Goal: Share content

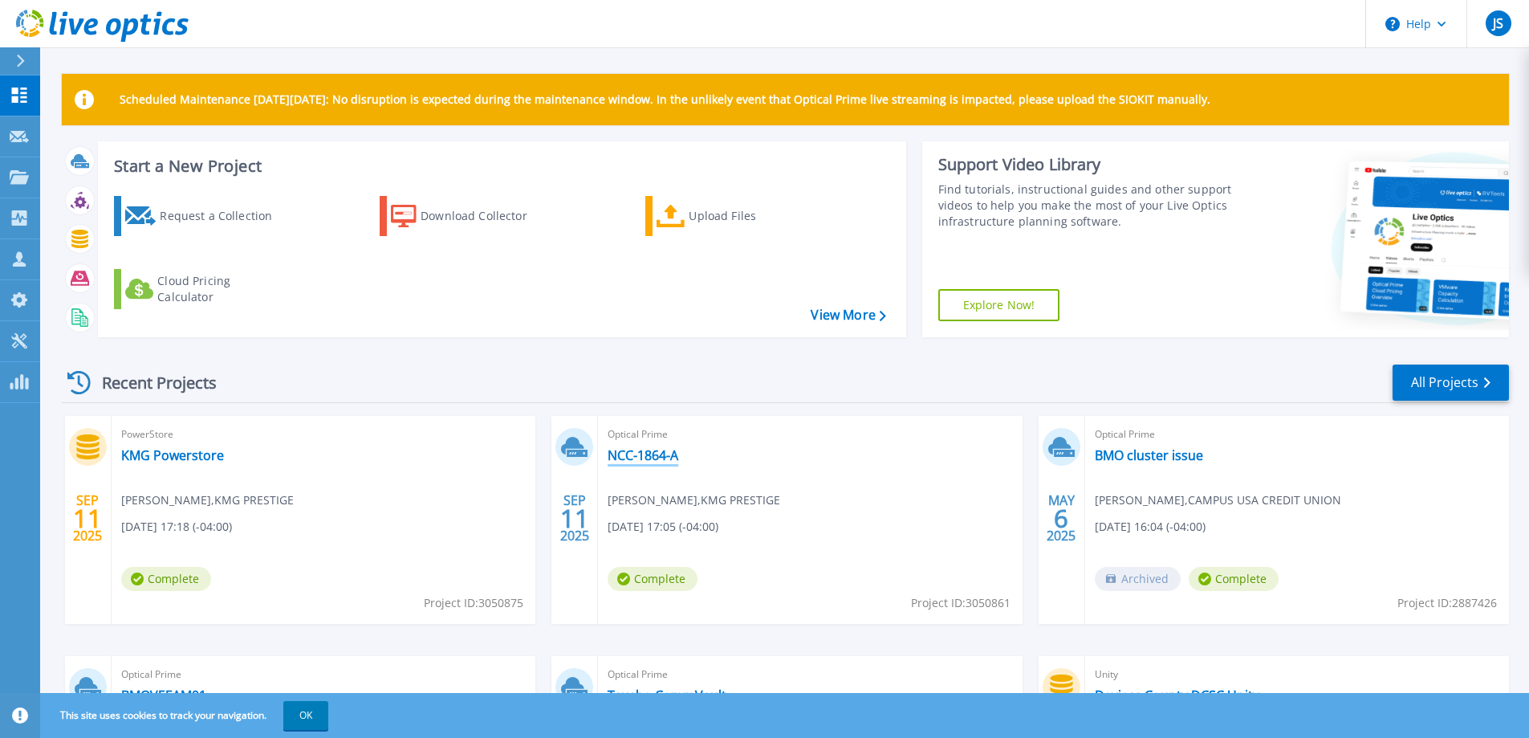
click at [665, 454] on link "NCC-1864-A" at bounding box center [643, 455] width 71 height 16
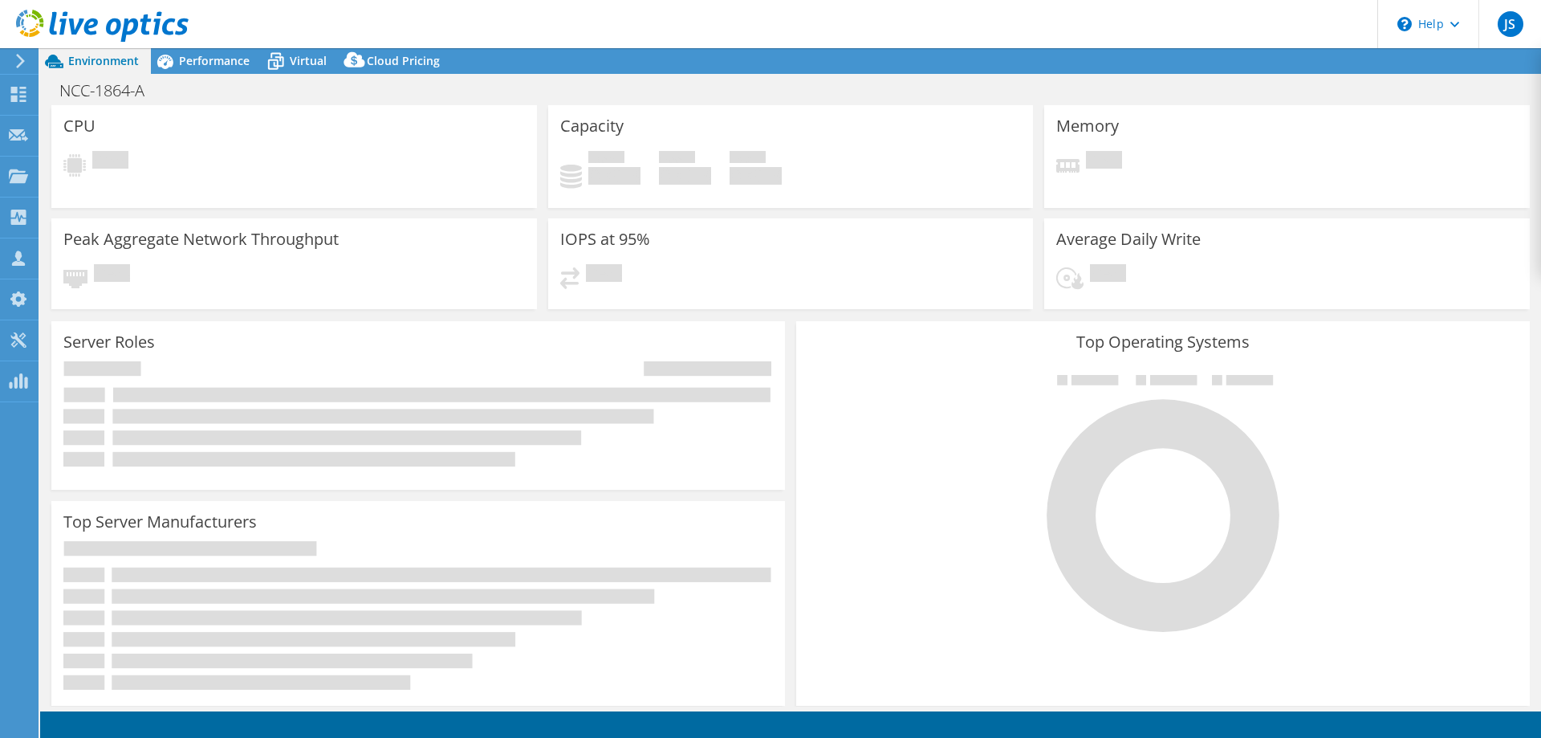
select select "USD"
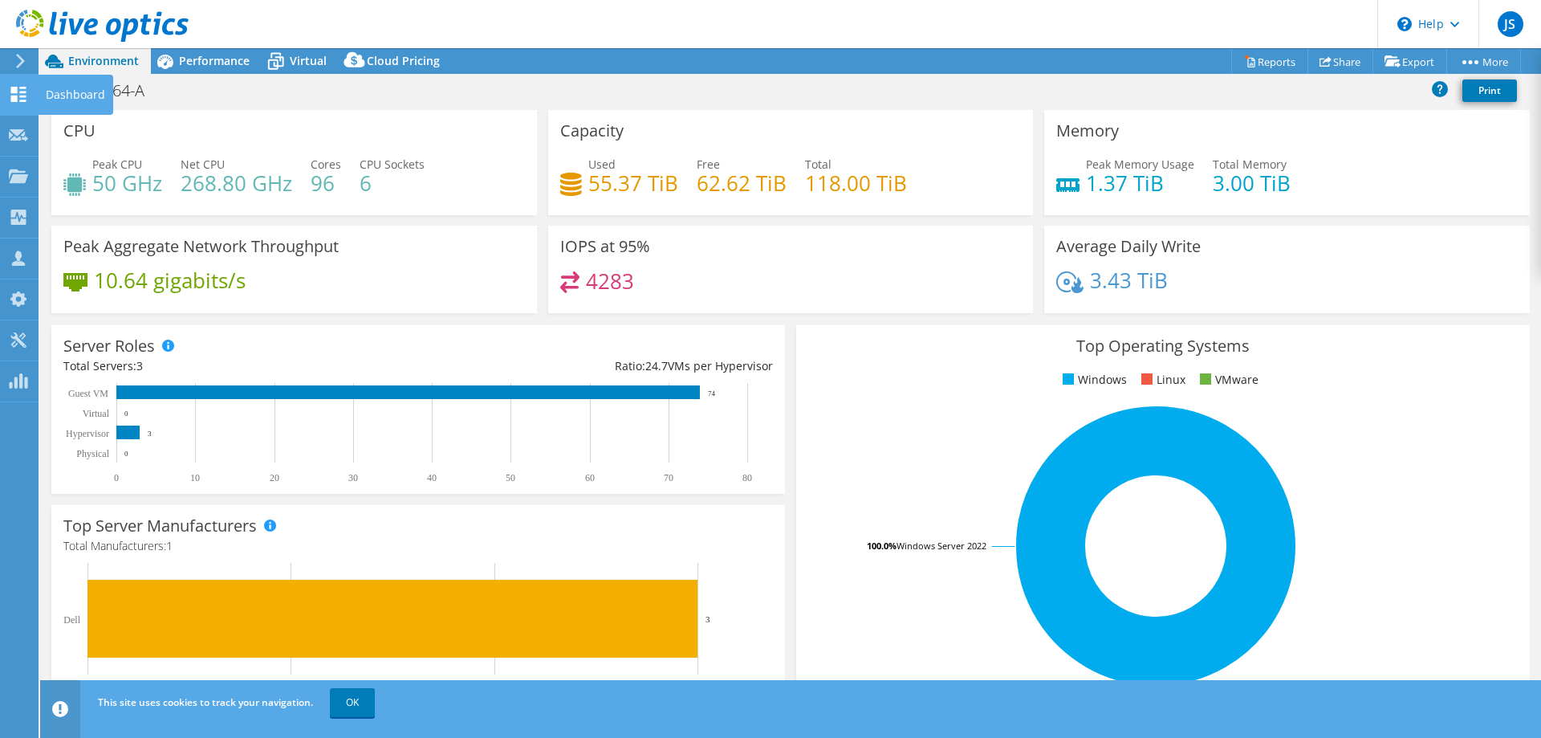
click at [24, 91] on use at bounding box center [18, 94] width 15 height 15
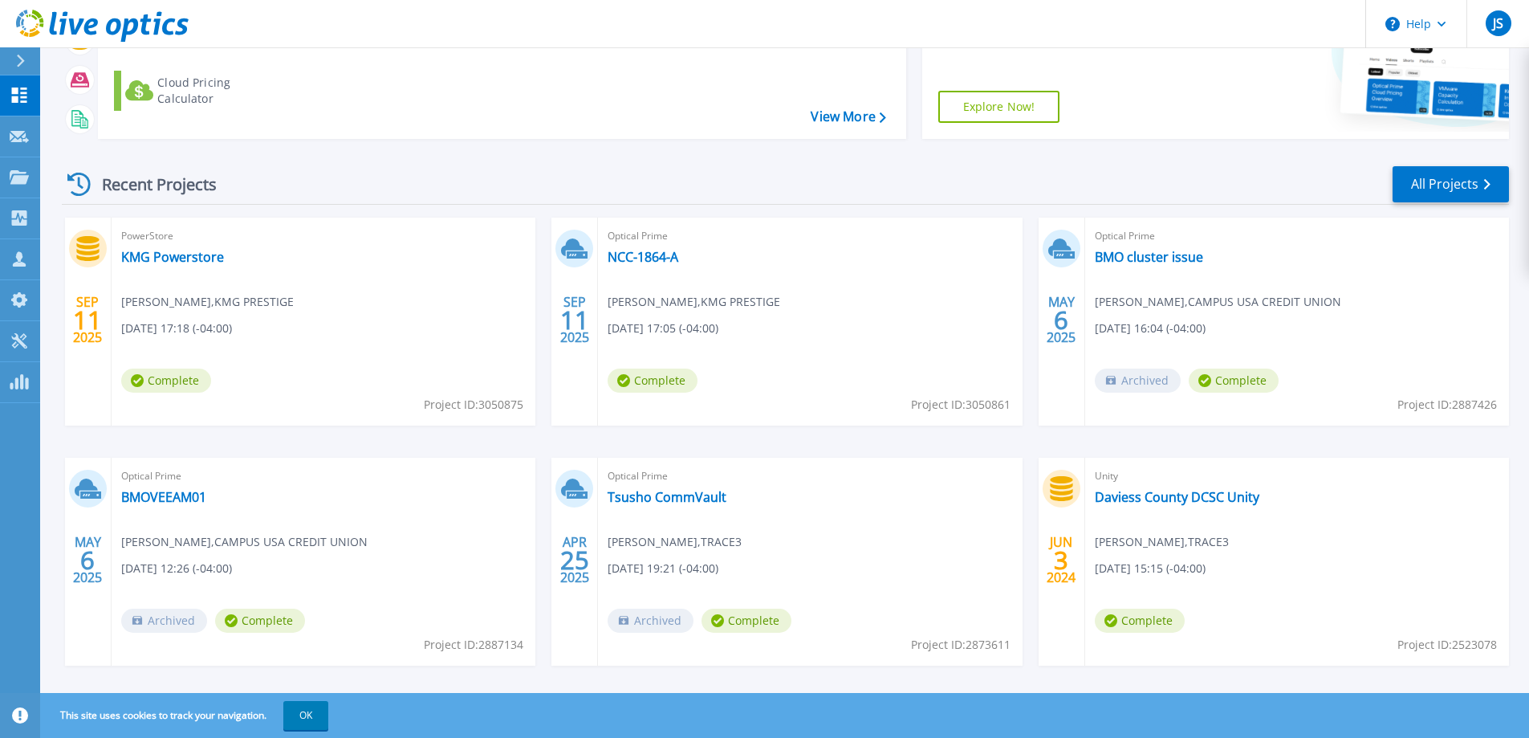
scroll to position [219, 0]
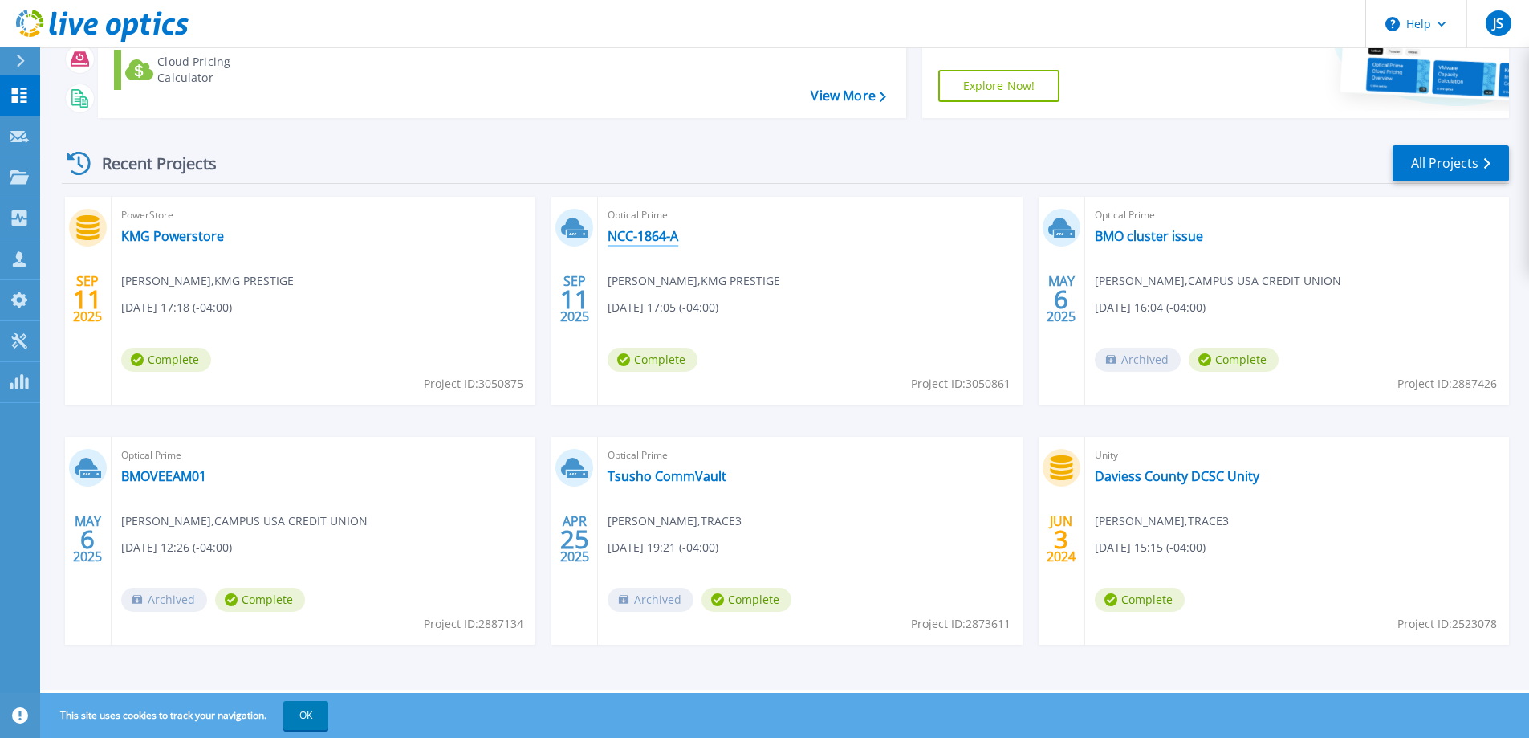
click at [655, 232] on link "NCC-1864-A" at bounding box center [643, 236] width 71 height 16
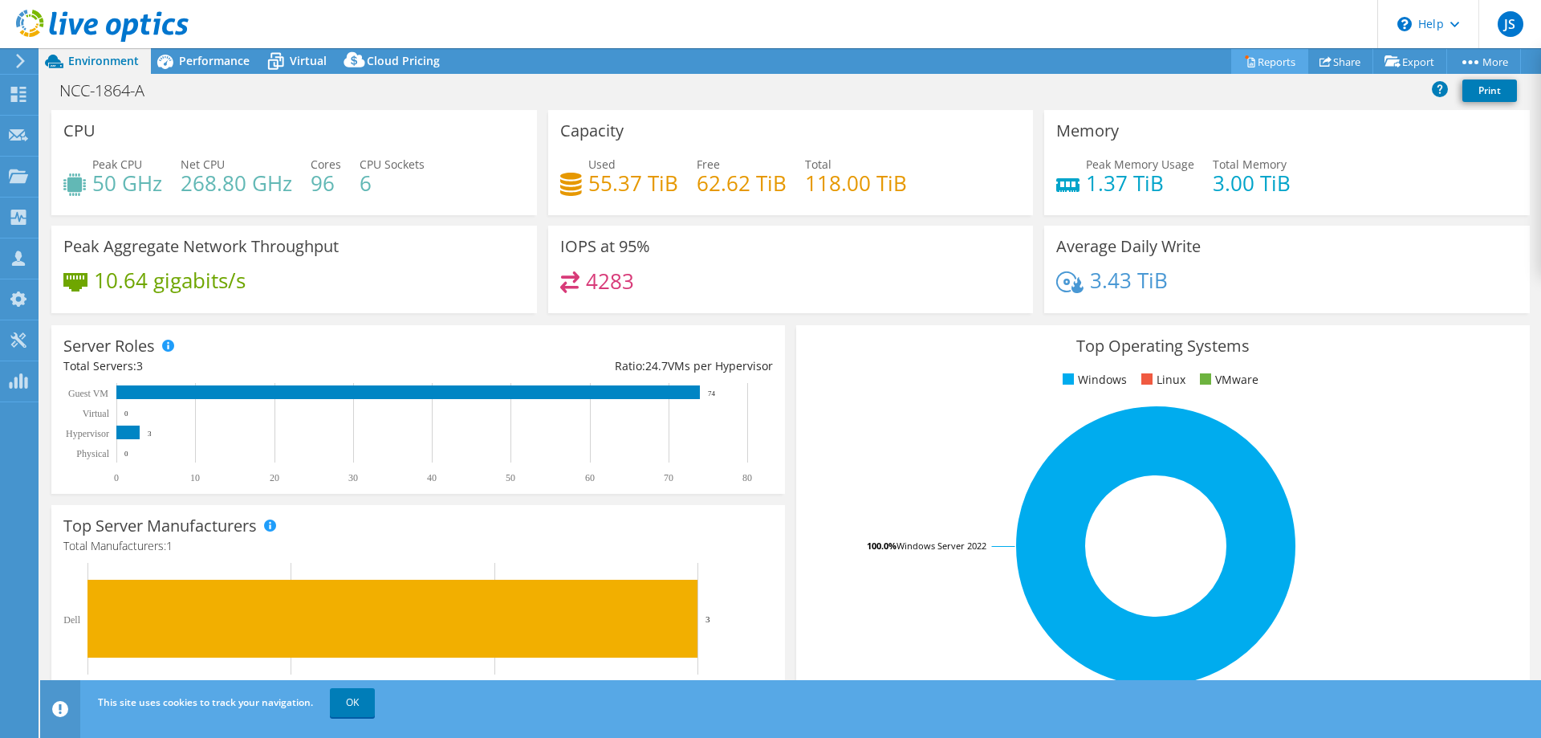
click at [1251, 63] on link "Reports" at bounding box center [1269, 61] width 77 height 25
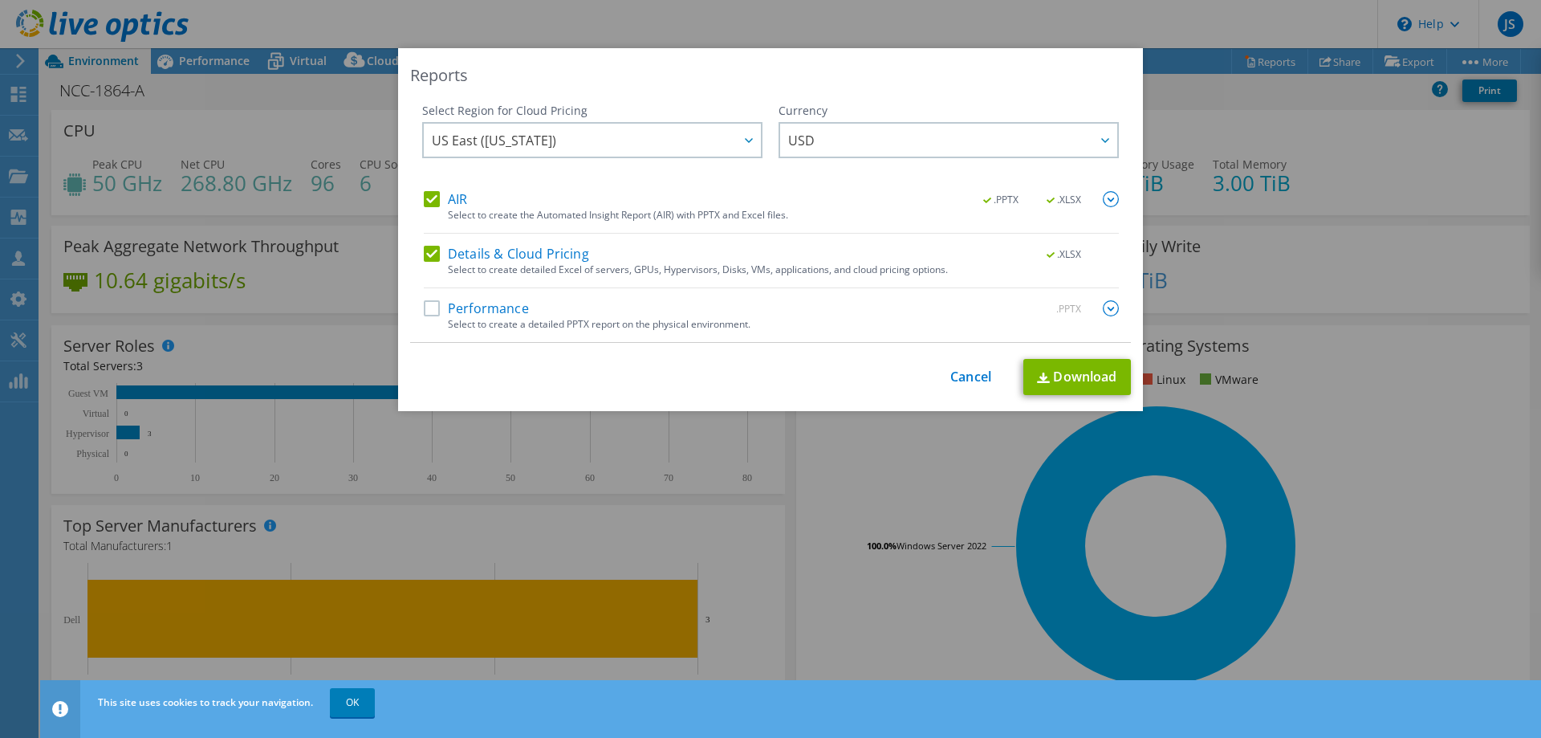
click at [431, 306] on label "Performance" at bounding box center [476, 308] width 105 height 16
click at [0, 0] on input "Performance" at bounding box center [0, 0] width 0 height 0
click at [1067, 375] on link "Download" at bounding box center [1077, 377] width 108 height 36
click at [941, 374] on div "This process may take a while, please wait... Cancel Download" at bounding box center [770, 377] width 721 height 36
click at [950, 380] on link "Cancel" at bounding box center [970, 376] width 41 height 15
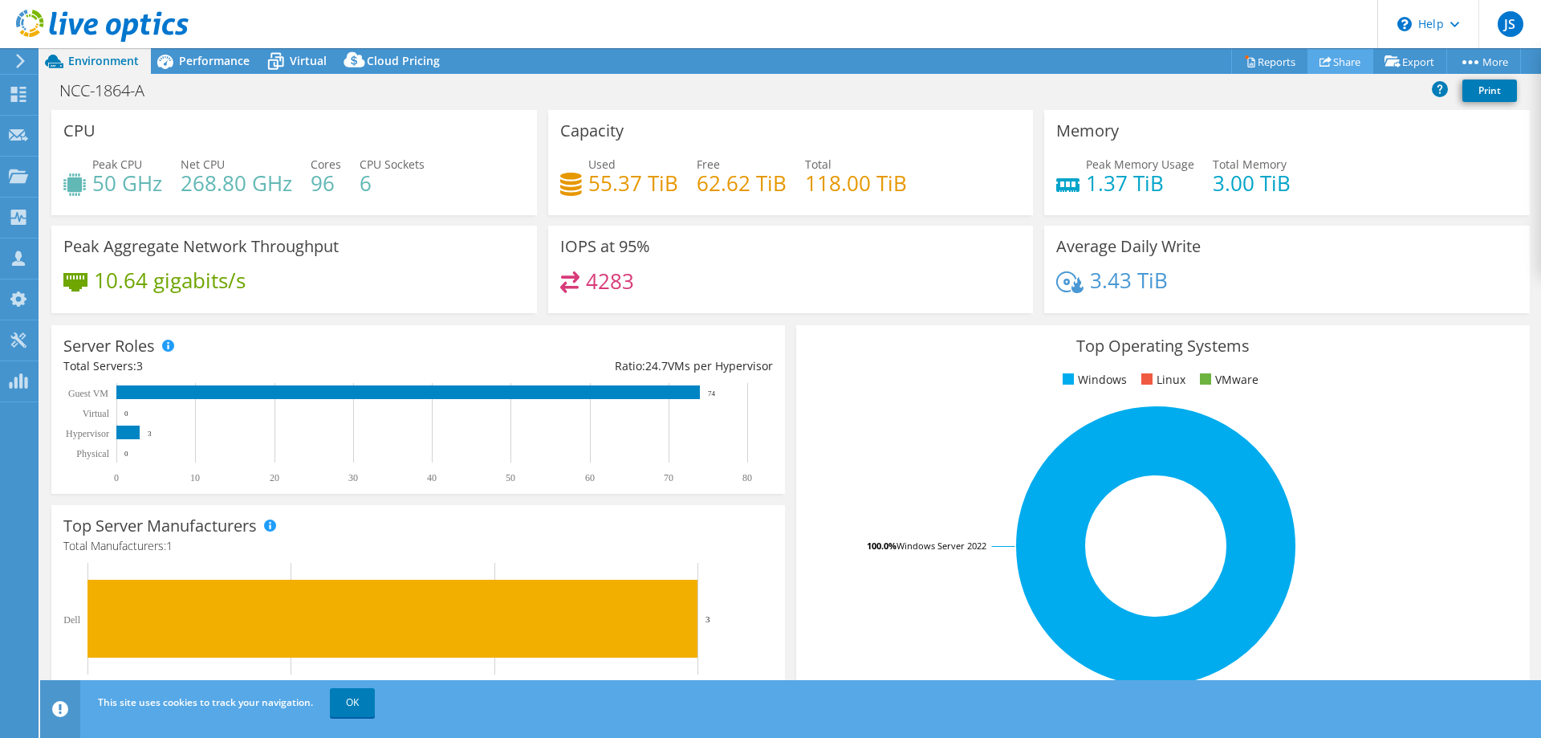
click at [1340, 63] on link "Share" at bounding box center [1341, 61] width 66 height 25
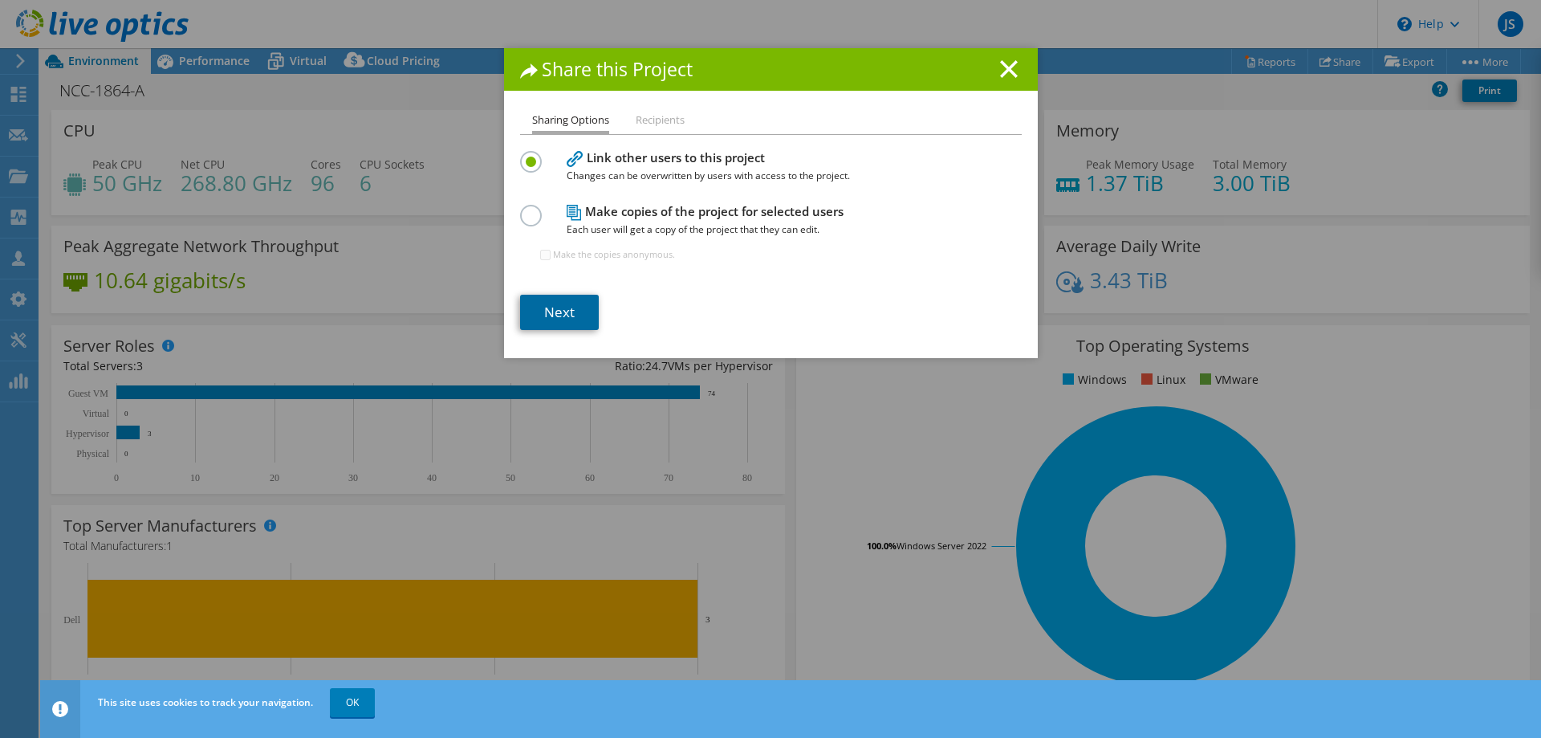
click at [584, 313] on link "Next" at bounding box center [559, 312] width 79 height 35
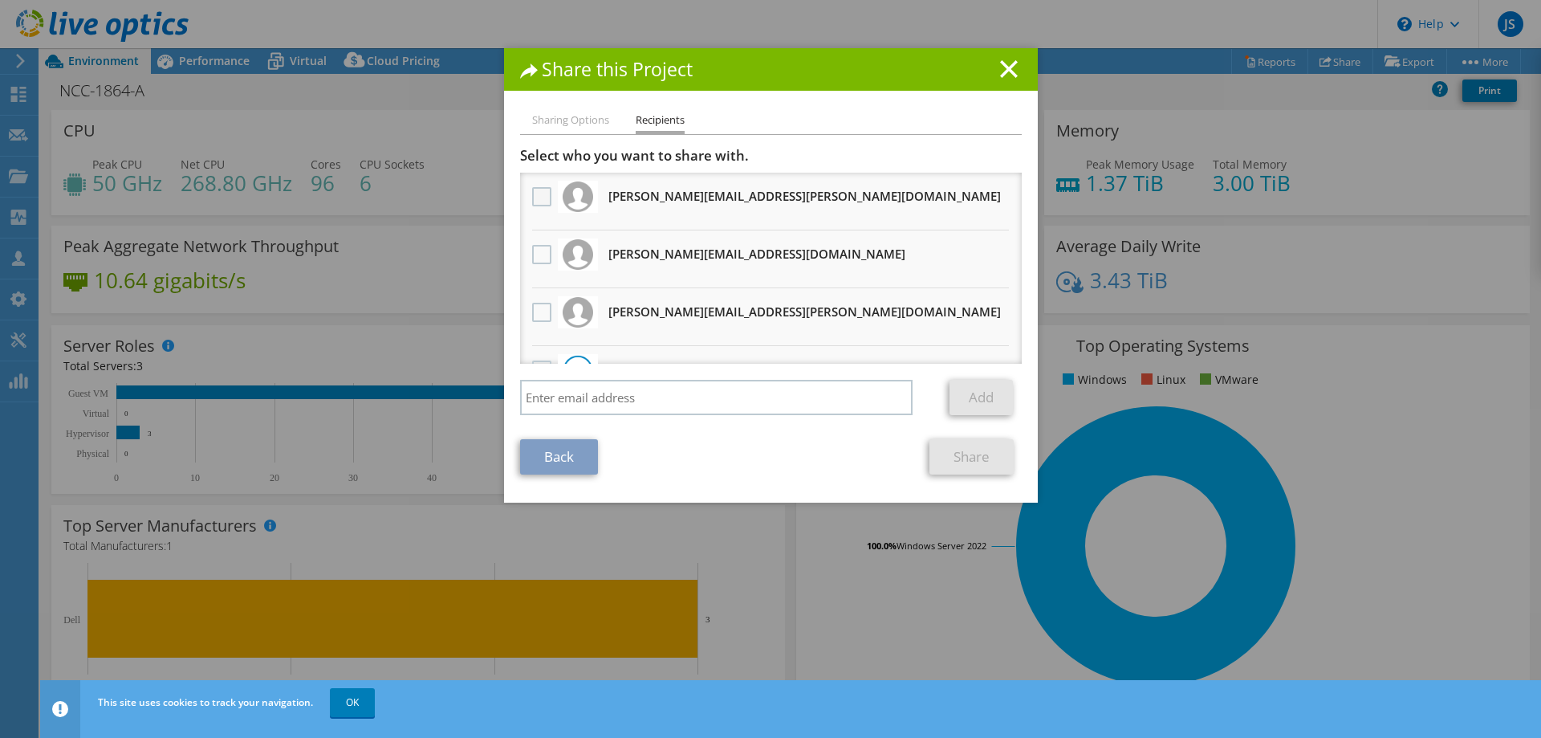
click at [536, 200] on label at bounding box center [543, 196] width 23 height 19
click at [0, 0] on input "checkbox" at bounding box center [0, 0] width 0 height 0
click at [536, 249] on label at bounding box center [543, 254] width 23 height 19
click at [0, 0] on input "checkbox" at bounding box center [0, 0] width 0 height 0
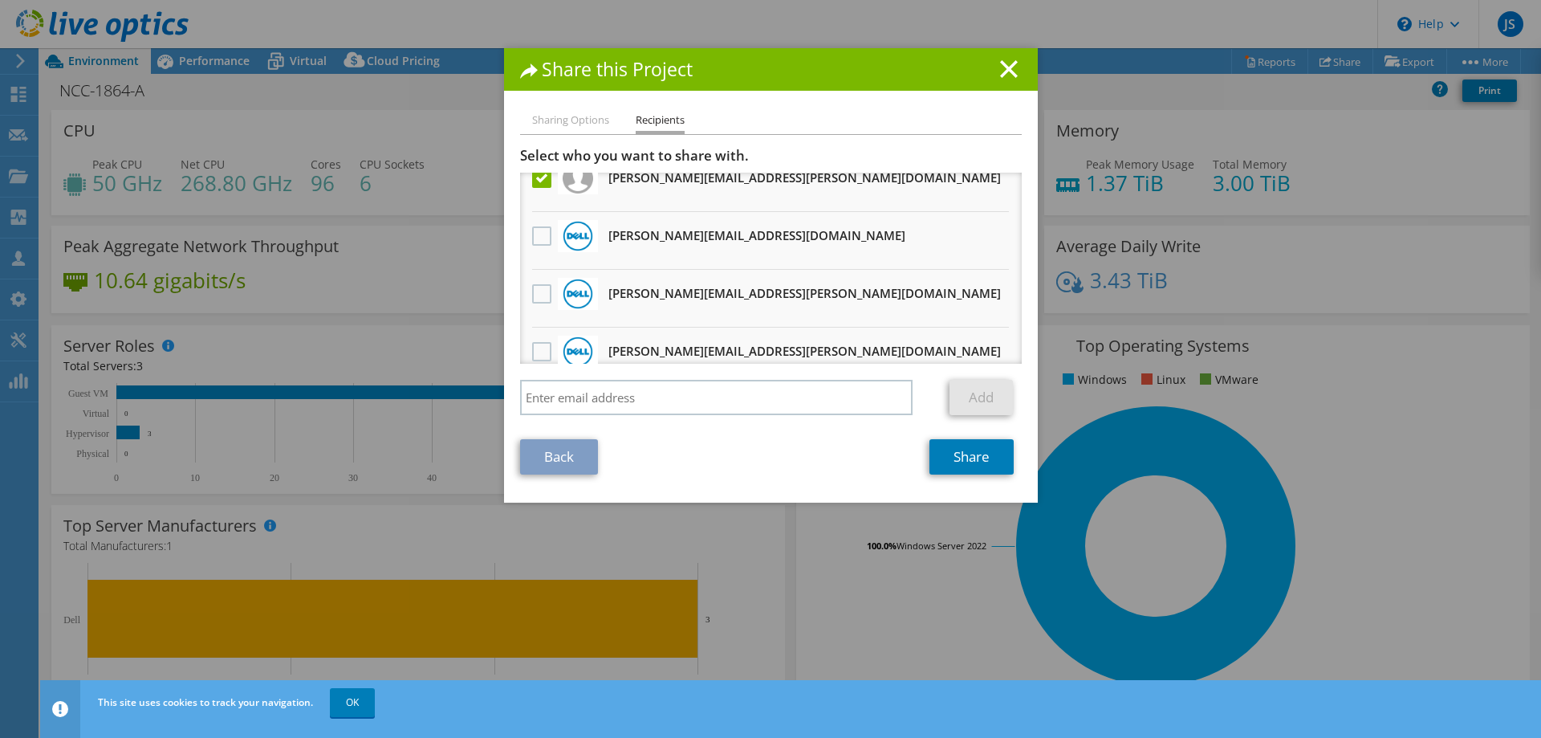
scroll to position [161, 0]
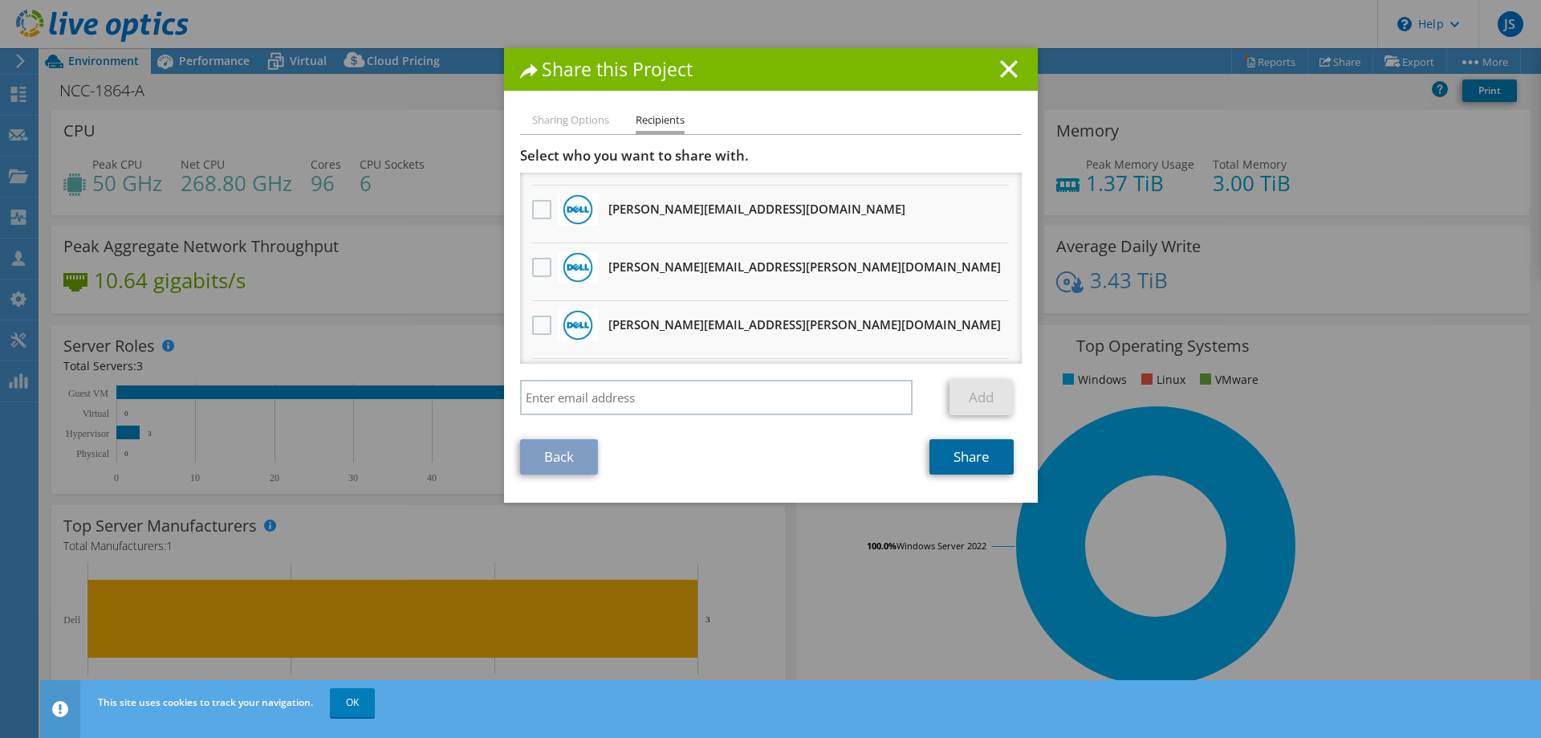
click at [982, 453] on link "Share" at bounding box center [971, 456] width 84 height 35
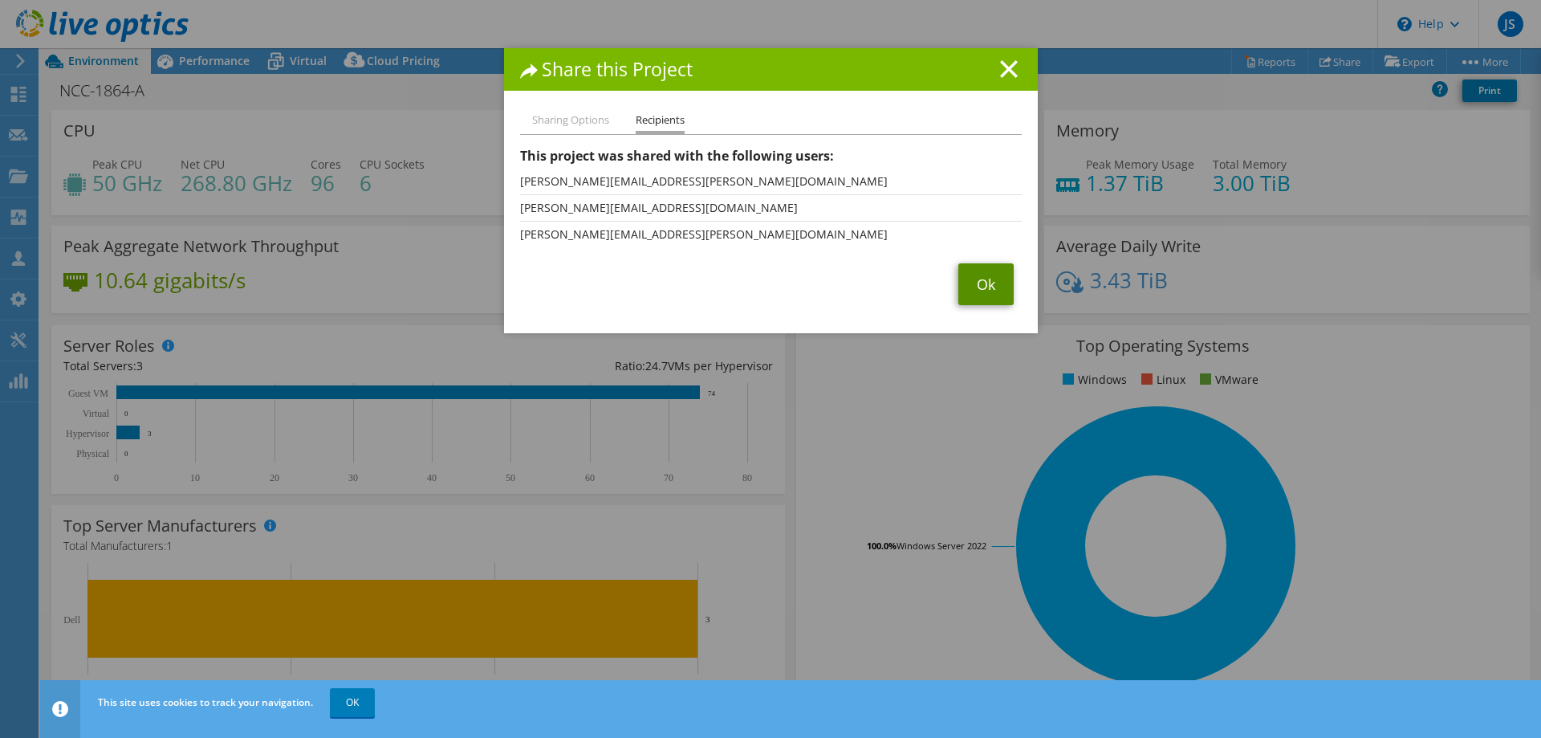
click at [970, 288] on link "Ok" at bounding box center [985, 284] width 55 height 42
